Goal: Task Accomplishment & Management: Use online tool/utility

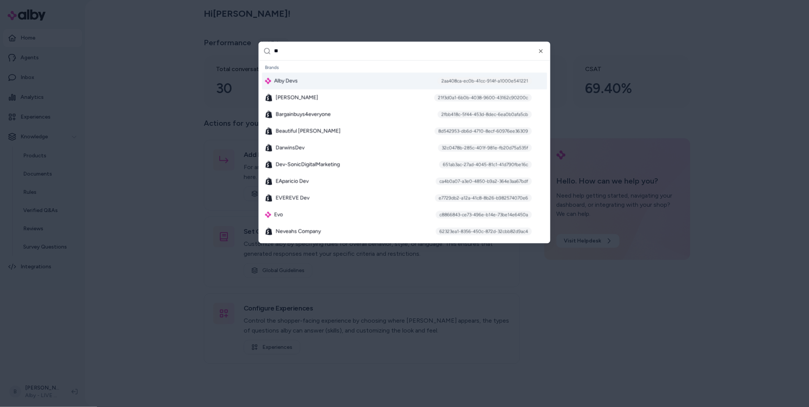
type input "***"
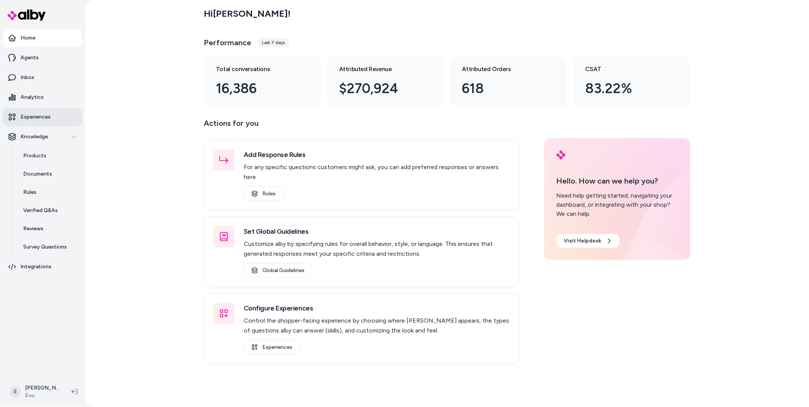
click at [40, 111] on link "Experiences" at bounding box center [42, 117] width 79 height 18
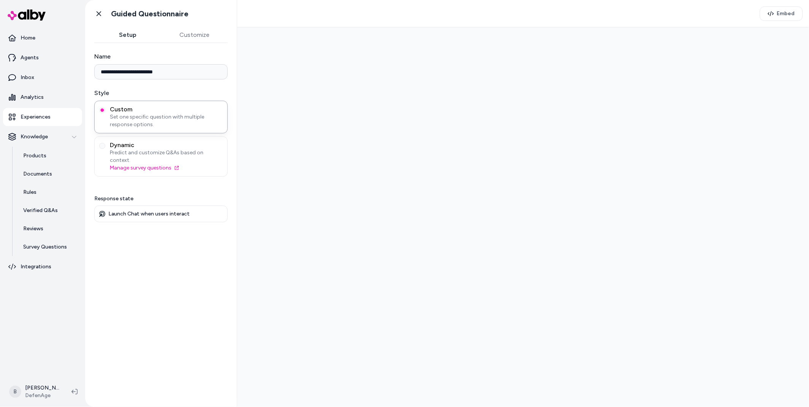
type input "**********"
